Goal: Navigation & Orientation: Find specific page/section

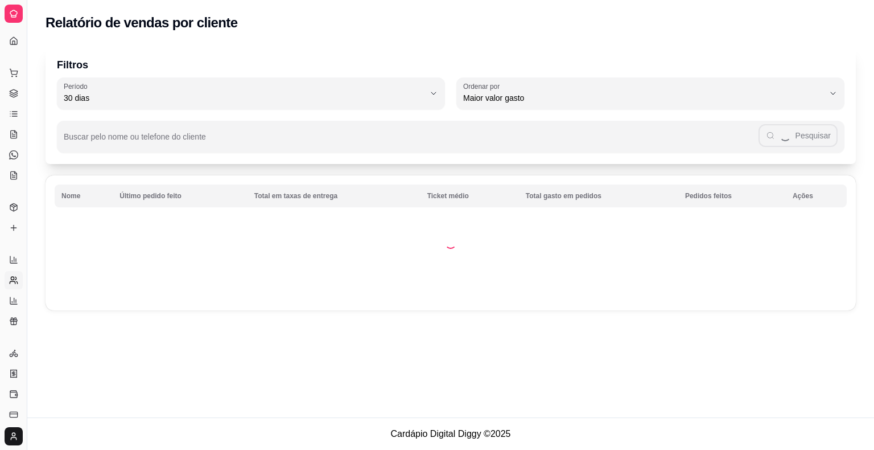
select select "30"
select select "HIGHEST_TOTAL_SPENT_WITH_ORDERS"
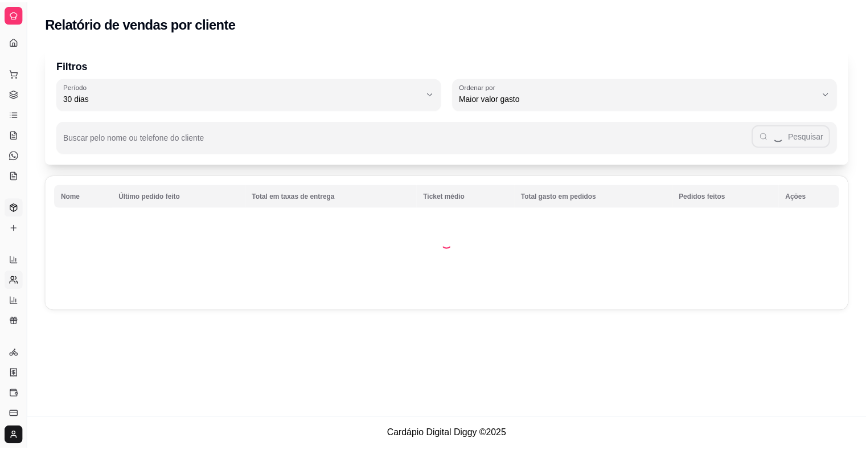
scroll to position [139, 0]
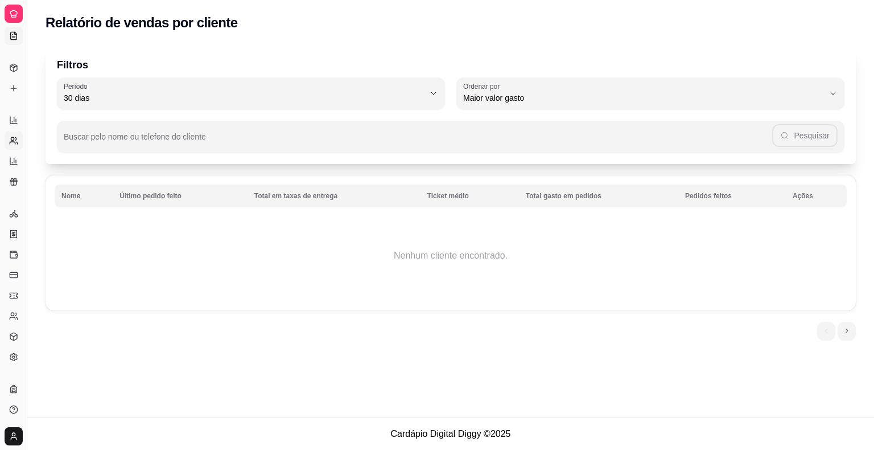
click at [14, 35] on icon at bounding box center [13, 35] width 9 height 9
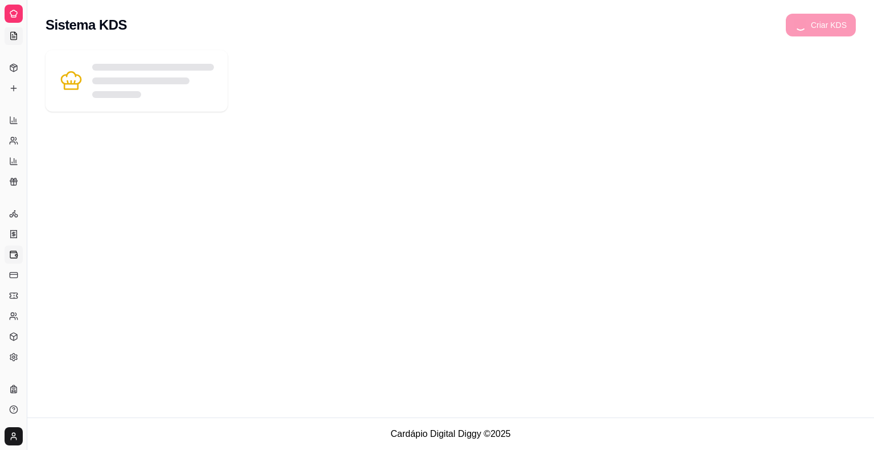
click at [17, 263] on ul "Entregadores novo Nota Fiscal (NFC-e) Controle de caixa Controle de fiado Cupon…" at bounding box center [14, 285] width 18 height 162
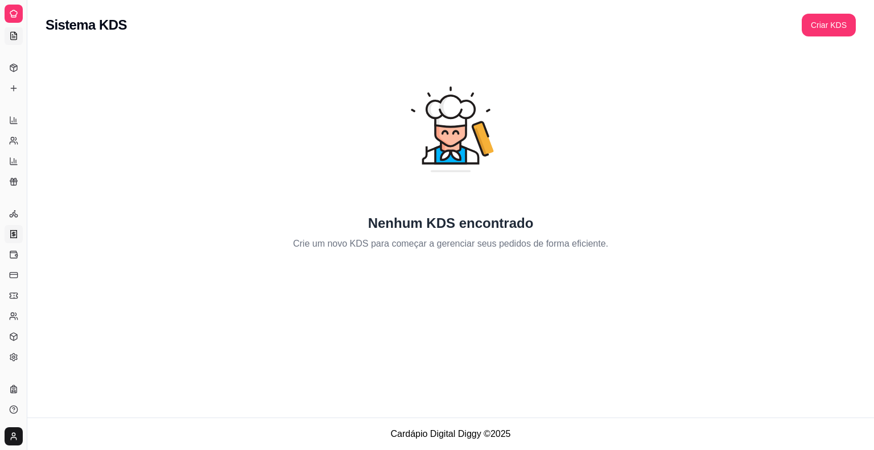
click at [10, 225] on link "Nota Fiscal (NFC-e)" at bounding box center [14, 234] width 18 height 18
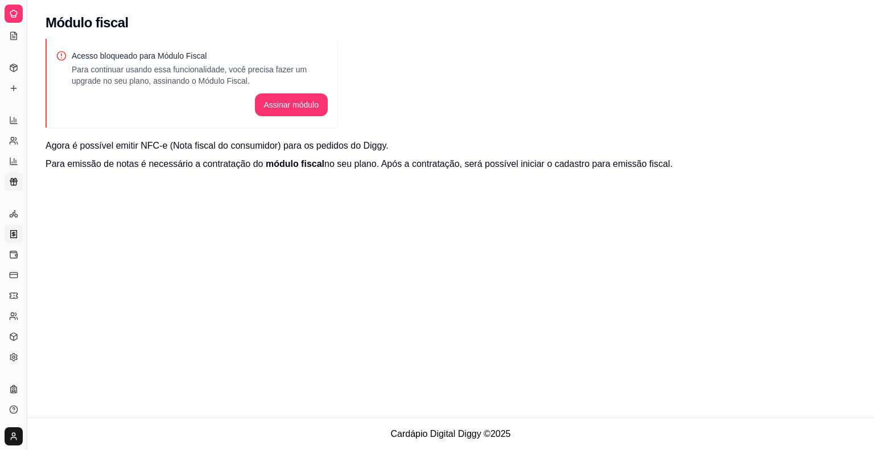
click at [13, 177] on icon at bounding box center [13, 181] width 9 height 9
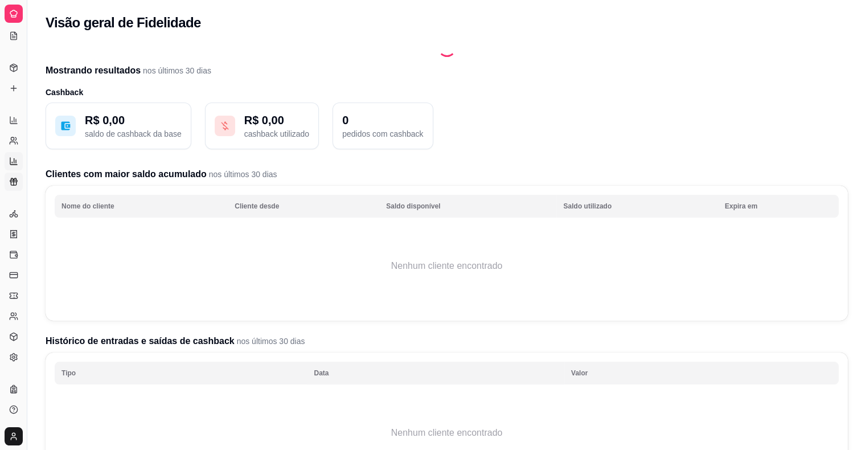
click at [13, 161] on icon at bounding box center [13, 160] width 9 height 9
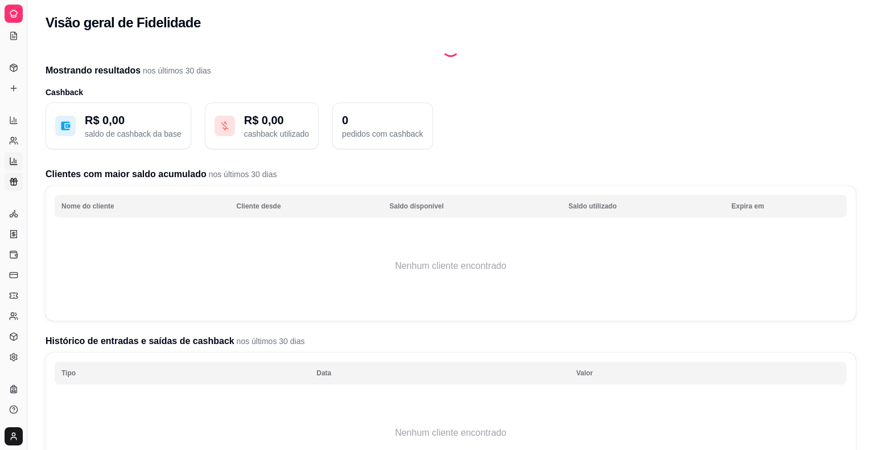
select select "TOTAL_OF_ORDERS"
select select "7"
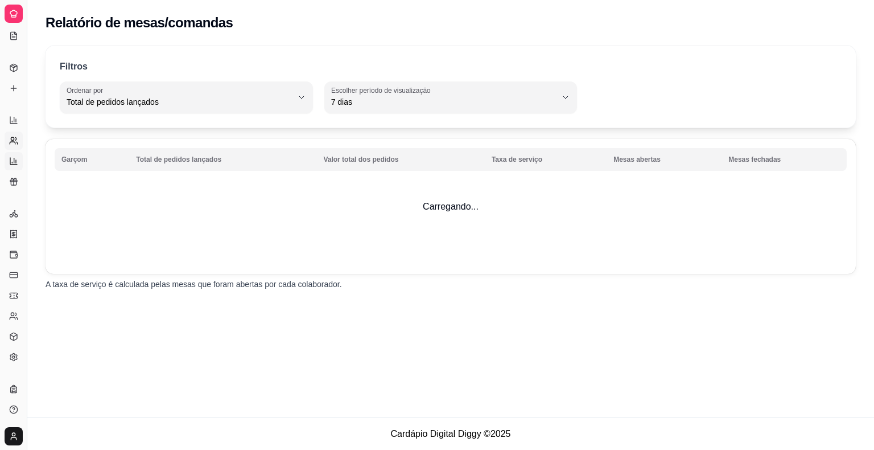
click at [18, 141] on icon at bounding box center [13, 140] width 9 height 9
select select "30"
select select "HIGHEST_TOTAL_SPENT_WITH_ORDERS"
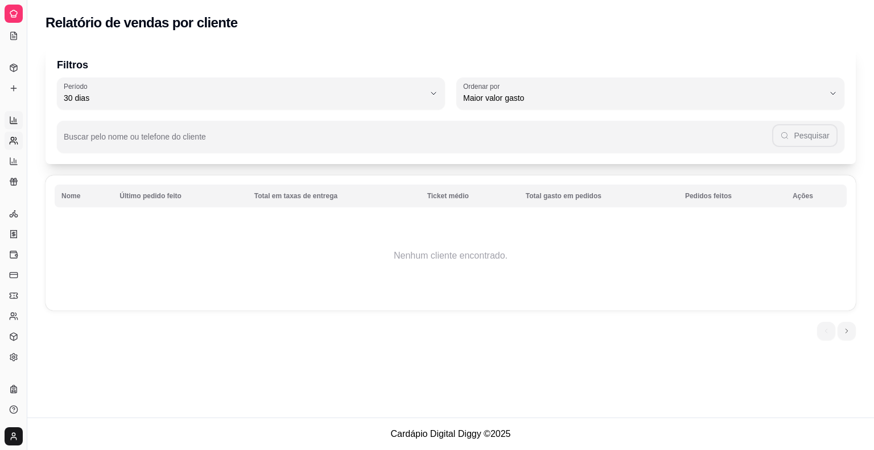
click at [17, 119] on icon at bounding box center [13, 120] width 9 height 9
select select "ALL"
select select "0"
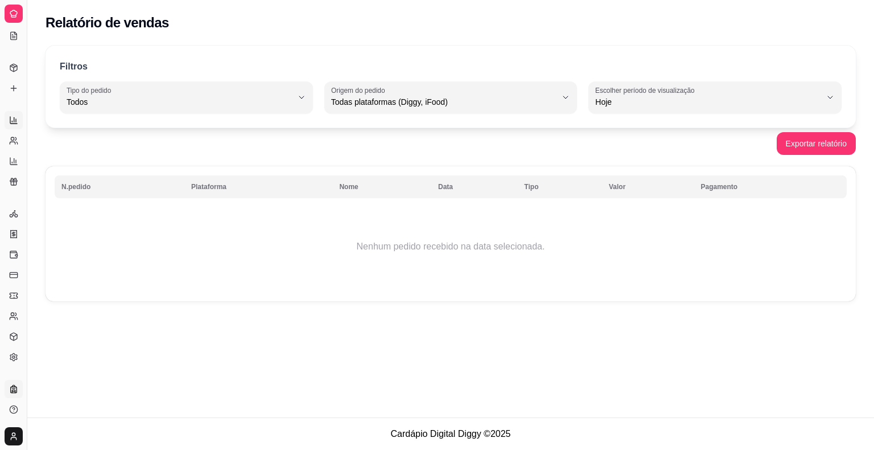
click at [10, 382] on link "Planos" at bounding box center [14, 389] width 18 height 18
